Goal: Information Seeking & Learning: Learn about a topic

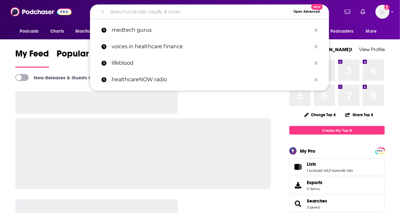
click at [118, 12] on input "Search podcasts, credits, & more..." at bounding box center [198, 12] width 183 height 10
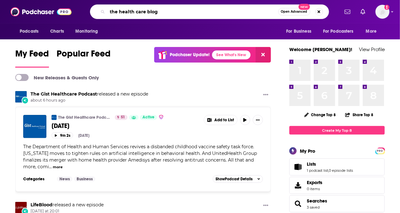
type input "the health care blog"
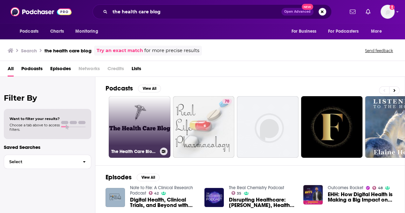
click at [142, 122] on link "The Health Care Blog's Podcasts" at bounding box center [140, 127] width 62 height 62
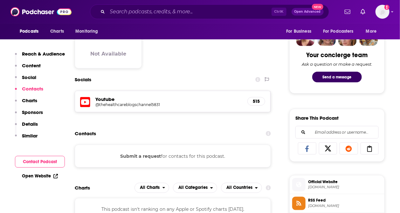
scroll to position [296, 0]
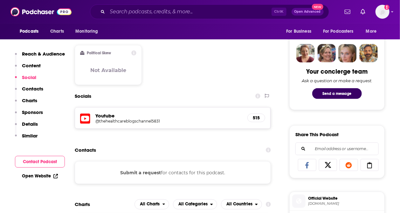
click at [43, 55] on p "Reach & Audience" at bounding box center [43, 54] width 43 height 6
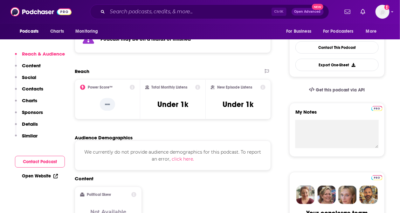
scroll to position [134, 0]
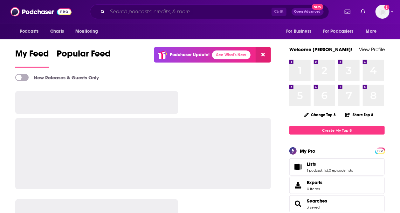
click at [122, 12] on input "Search podcasts, credits, & more..." at bounding box center [189, 12] width 164 height 10
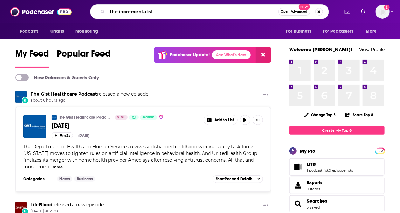
type input "the incrementalist"
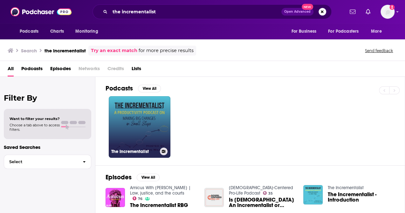
click at [136, 124] on link "The Incrementalist" at bounding box center [140, 127] width 62 height 62
